Goal: Check status

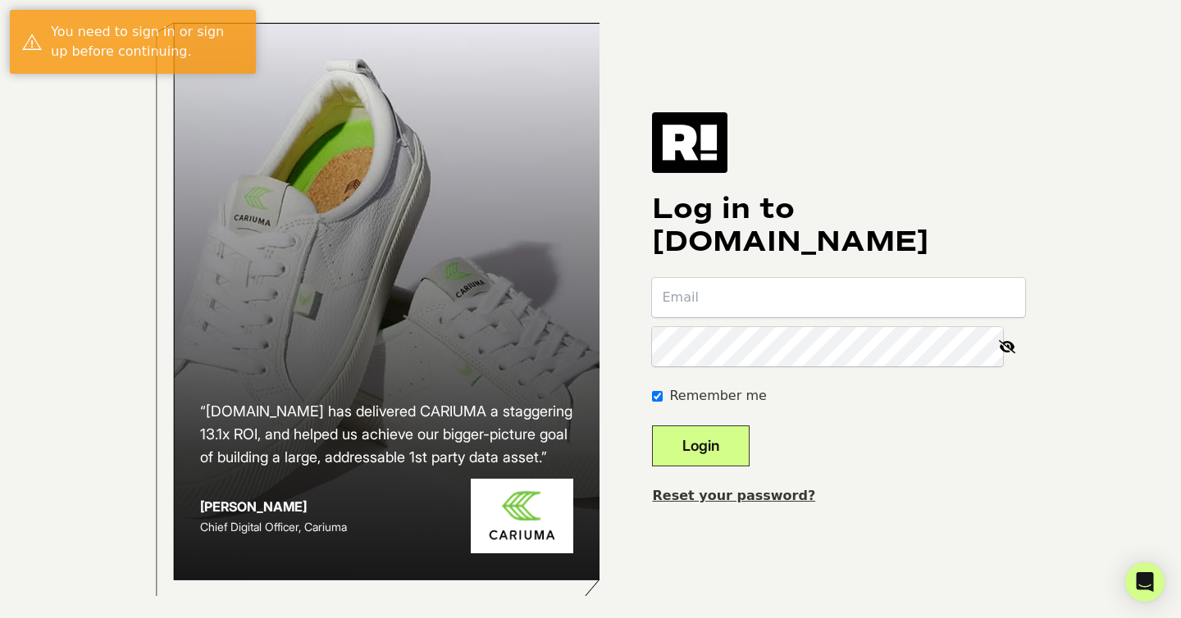
type input "[EMAIL_ADDRESS][DOMAIN_NAME]"
click at [707, 462] on button "Login" at bounding box center [701, 446] width 98 height 41
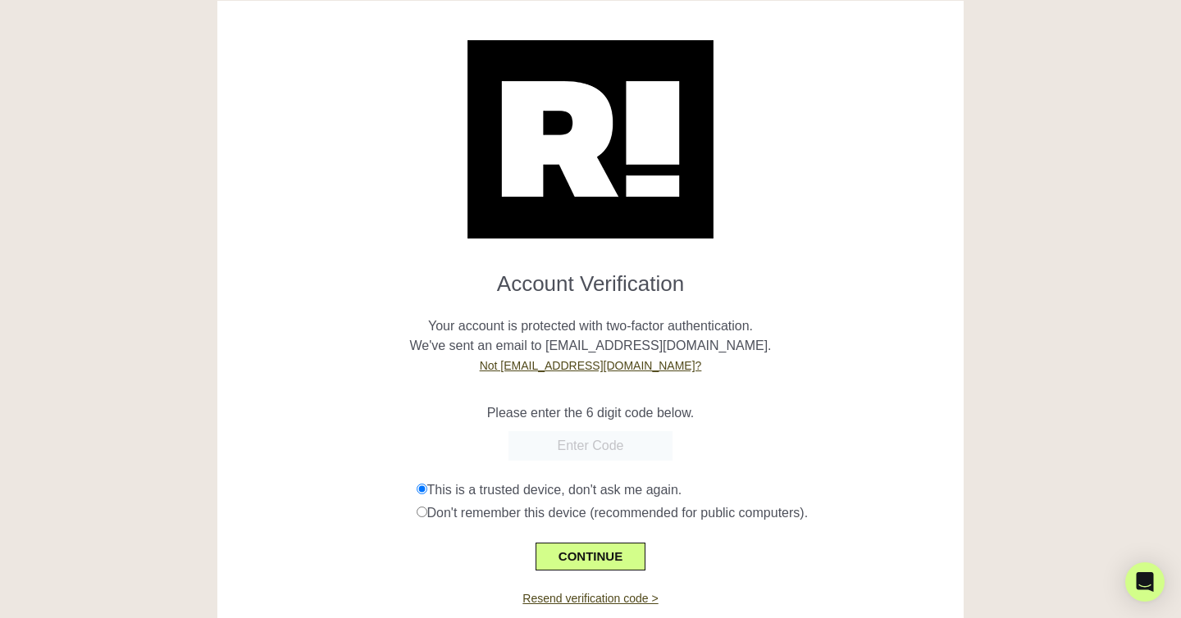
scroll to position [21, 0]
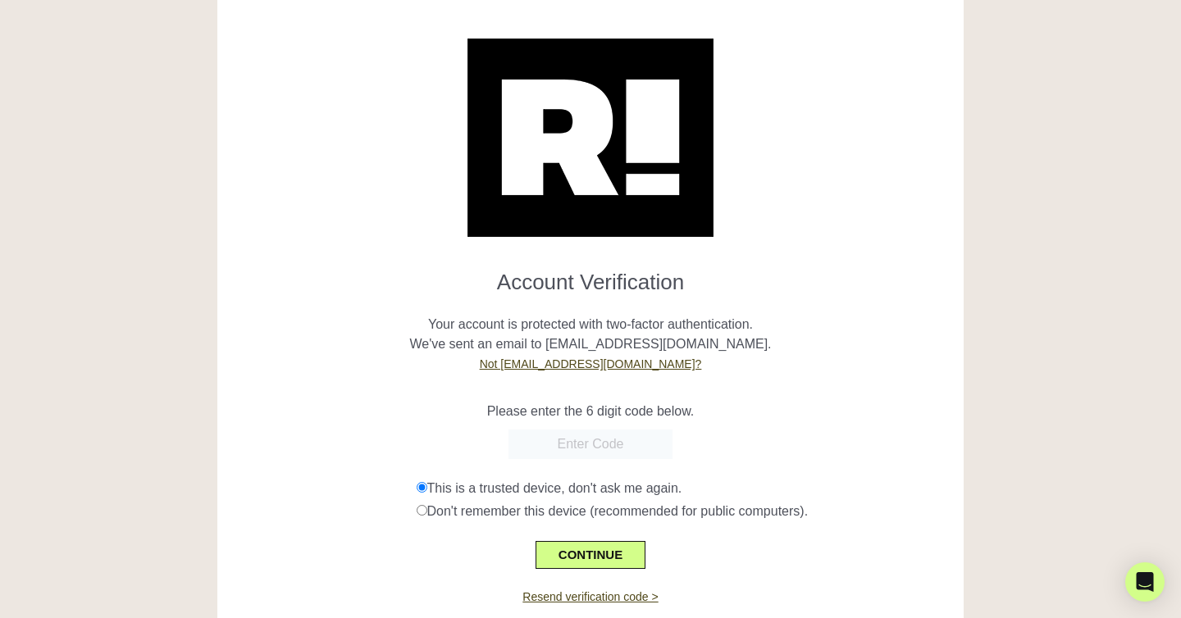
paste input "302855"
type input "302855"
click at [585, 545] on button "CONTINUE" at bounding box center [590, 555] width 110 height 28
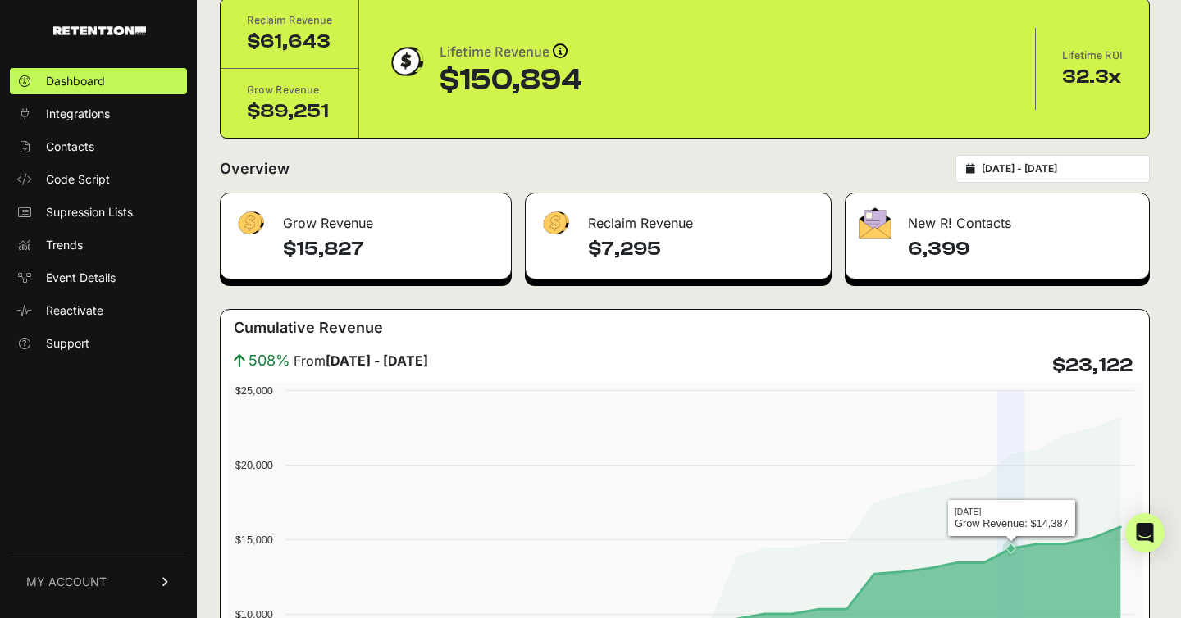
scroll to position [66, 0]
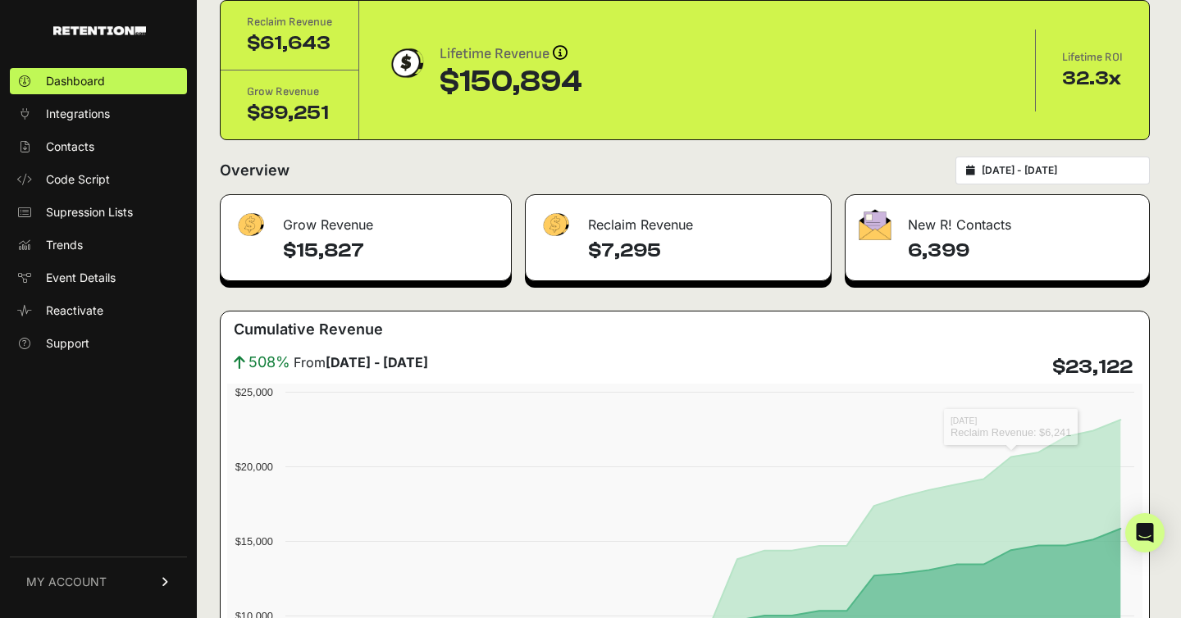
click at [1064, 166] on input "[DATE] - [DATE]" at bounding box center [1060, 170] width 157 height 13
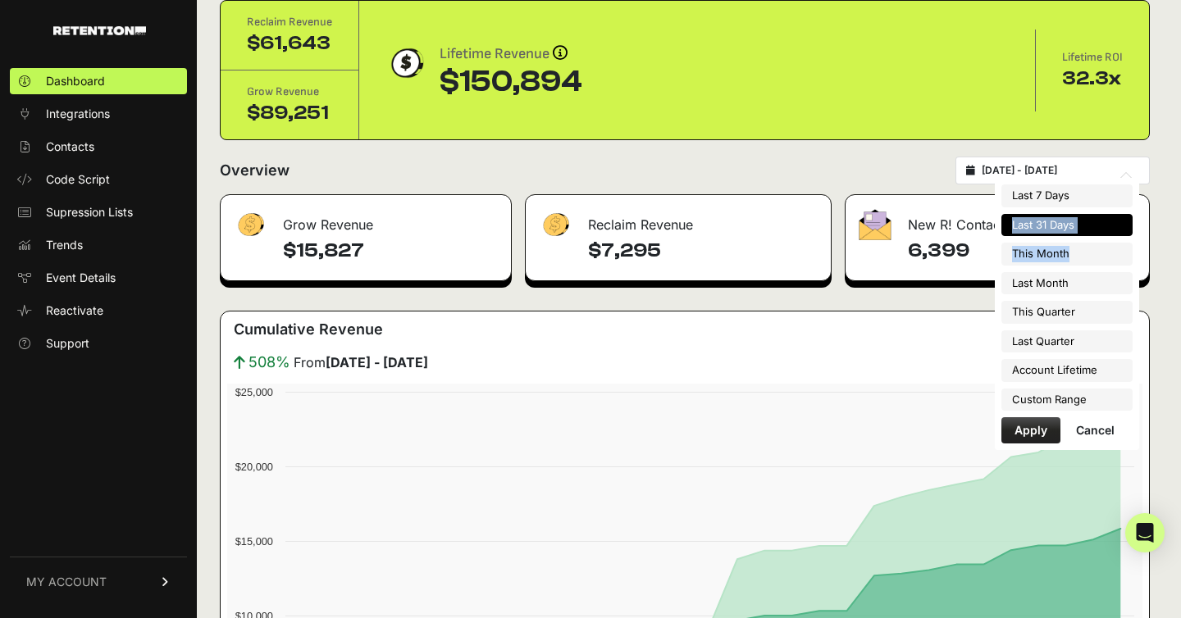
drag, startPoint x: 1072, startPoint y: 251, endPoint x: 1064, endPoint y: 217, distance: 34.4
click at [1064, 216] on ul "Last 7 Days Last 31 Days This Month Last Month This Quarter Last Quarter Accoun…" at bounding box center [1066, 298] width 131 height 226
click at [1077, 224] on li "Last 31 Days" at bounding box center [1066, 225] width 131 height 23
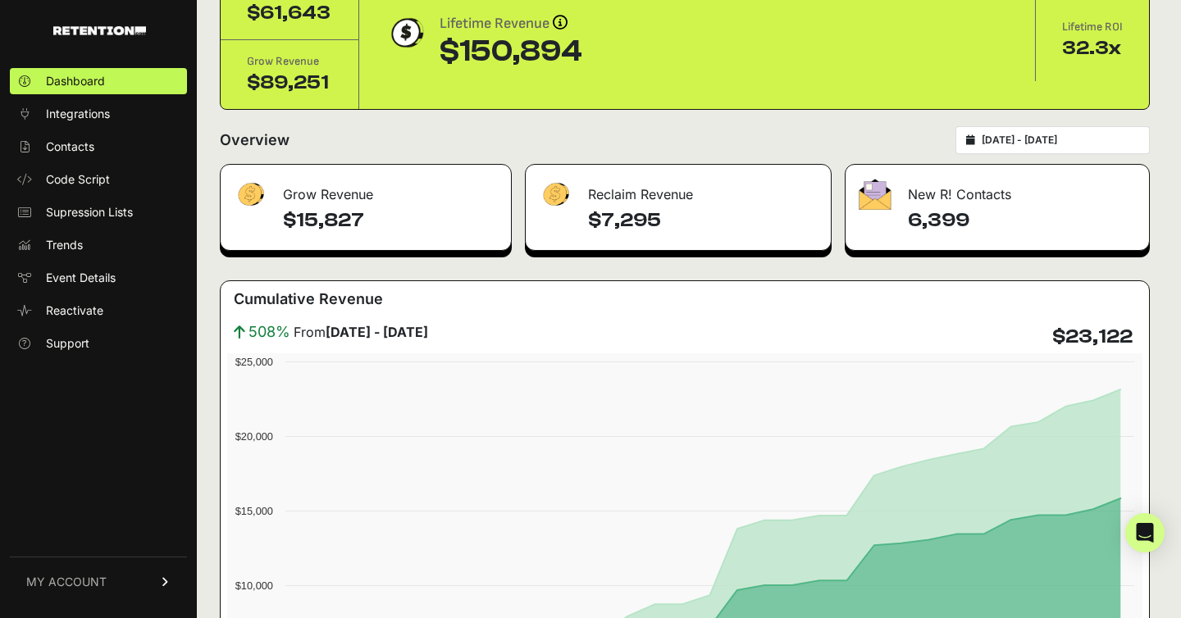
scroll to position [0, 0]
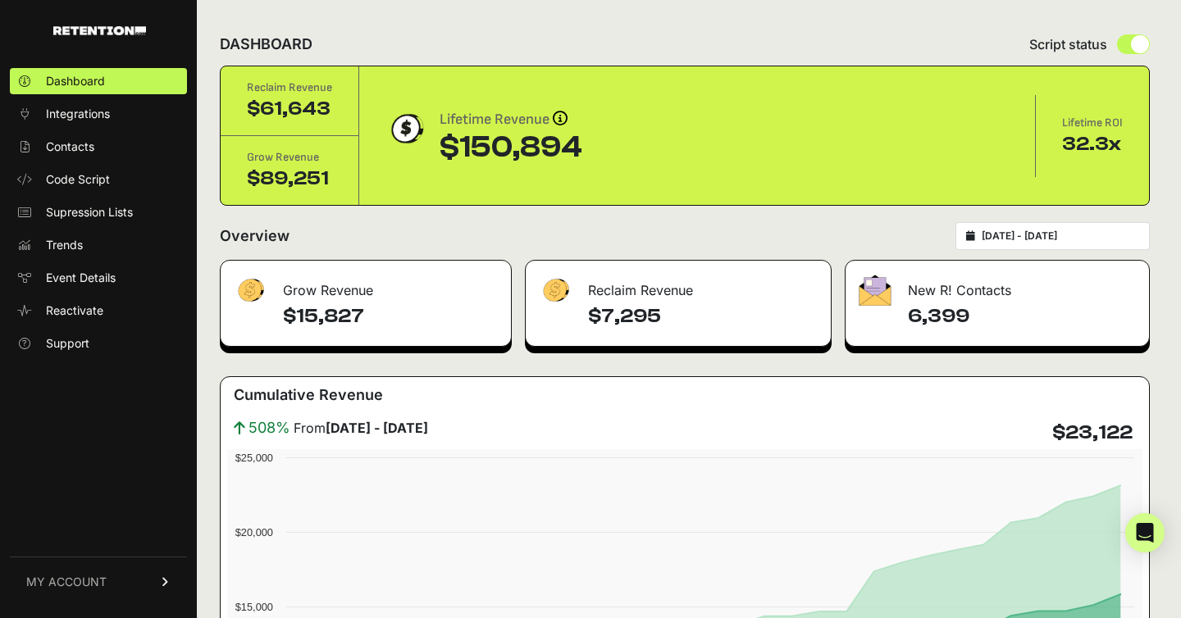
drag, startPoint x: 1062, startPoint y: 146, endPoint x: 1107, endPoint y: 152, distance: 45.5
click at [1107, 152] on div "32.3x" at bounding box center [1092, 144] width 61 height 26
